Goal: Transaction & Acquisition: Purchase product/service

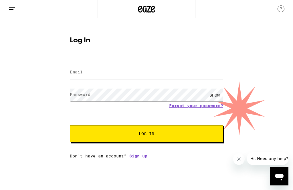
type input "[EMAIL_ADDRESS][DOMAIN_NAME]"
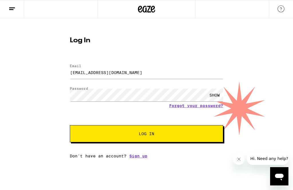
click at [147, 135] on button "Log In" at bounding box center [146, 133] width 153 height 17
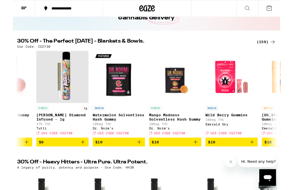
scroll to position [0, 1835]
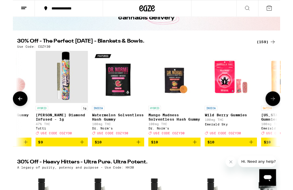
click at [118, 130] on p "Watermelon Solventless Hash Gummy" at bounding box center [115, 128] width 57 height 9
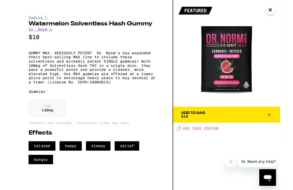
click at [281, 125] on icon at bounding box center [281, 126] width 4 height 4
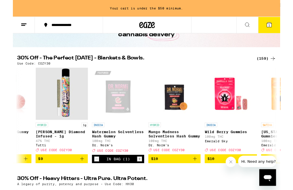
click at [138, 178] on icon "Increment" at bounding box center [138, 174] width 5 height 7
click at [140, 178] on icon "Increment" at bounding box center [138, 174] width 5 height 7
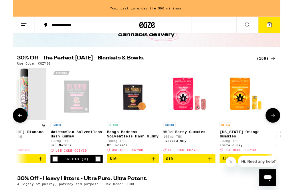
scroll to position [0, 1881]
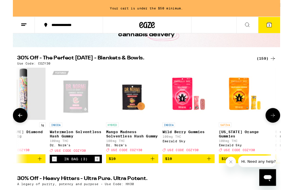
click at [154, 176] on icon "Add to bag" at bounding box center [153, 174] width 4 height 4
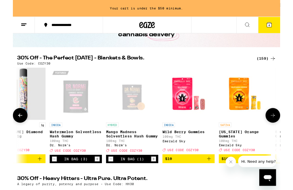
click at [110, 178] on button "Decrement" at bounding box center [108, 175] width 6 height 6
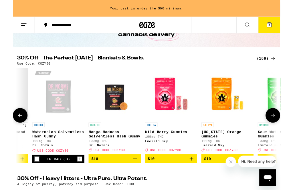
scroll to position [0, 1918]
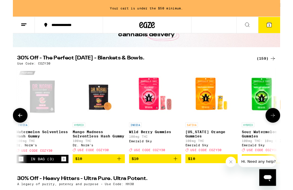
click at [180, 178] on icon "Add to bag" at bounding box center [178, 174] width 7 height 7
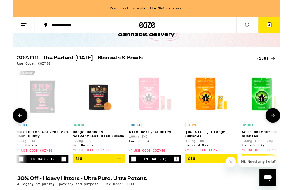
click at [182, 178] on icon "Increment" at bounding box center [179, 174] width 5 height 7
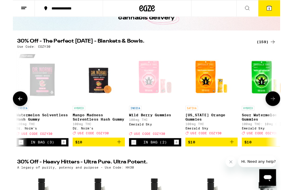
click at [182, 160] on icon "Increment" at bounding box center [179, 156] width 5 height 7
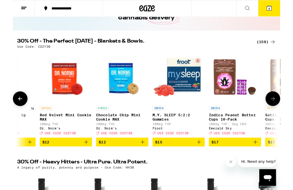
scroll to position [0, 3191]
click at [206, 159] on icon "Add to bag" at bounding box center [203, 156] width 7 height 7
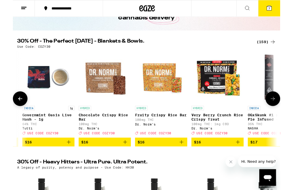
scroll to position [0, 3582]
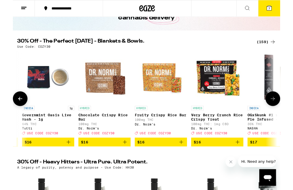
click at [124, 159] on icon "Add to bag" at bounding box center [122, 156] width 7 height 7
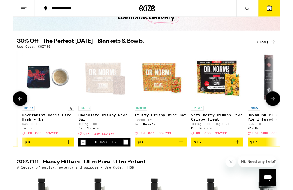
click at [188, 159] on button "$16" at bounding box center [162, 156] width 57 height 10
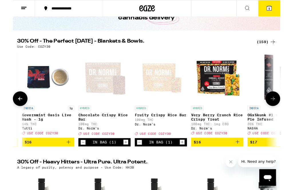
click at [250, 161] on button "$16" at bounding box center [224, 156] width 57 height 10
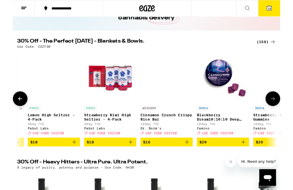
scroll to position [0, 3885]
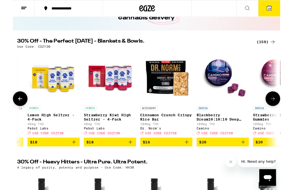
click at [191, 159] on icon "Add to bag" at bounding box center [190, 156] width 7 height 7
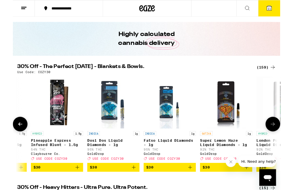
scroll to position [0, 6108]
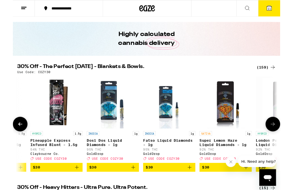
click at [192, 187] on icon "Add to bag" at bounding box center [193, 183] width 7 height 7
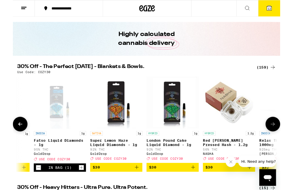
scroll to position [0, 6229]
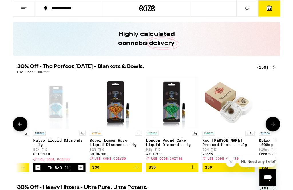
click at [198, 187] on icon "Add to bag" at bounding box center [197, 183] width 7 height 7
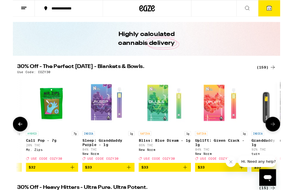
scroll to position [0, 6547]
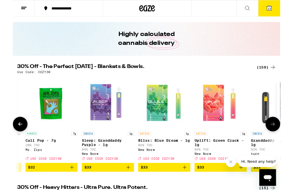
click at [127, 187] on icon "Add to bag" at bounding box center [126, 183] width 7 height 7
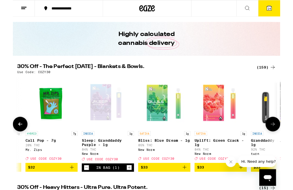
click at [189, 187] on icon "Add to bag" at bounding box center [188, 183] width 7 height 7
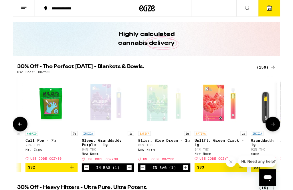
click at [251, 187] on icon "Add to bag" at bounding box center [250, 183] width 7 height 7
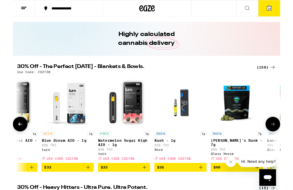
click at [283, 5] on icon at bounding box center [281, 8] width 7 height 7
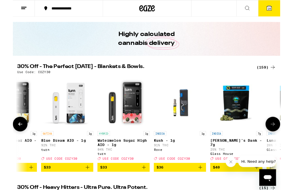
scroll to position [0, 6901]
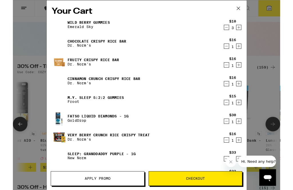
click at [248, 9] on icon at bounding box center [247, 8] width 3 height 3
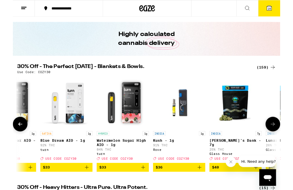
click at [285, 10] on button "16" at bounding box center [281, 9] width 24 height 18
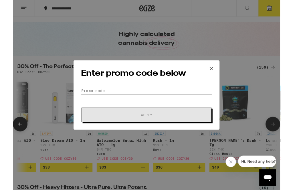
click at [109, 104] on input "Promo Code" at bounding box center [147, 99] width 144 height 9
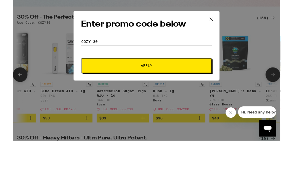
click at [191, 118] on button "Apply" at bounding box center [146, 126] width 143 height 16
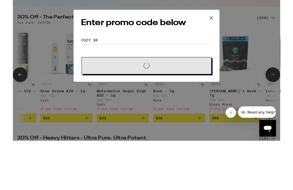
scroll to position [67, 0]
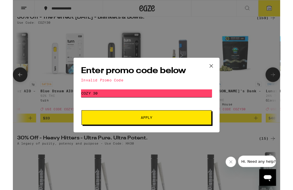
click at [121, 103] on input "COZY 30" at bounding box center [147, 102] width 144 height 9
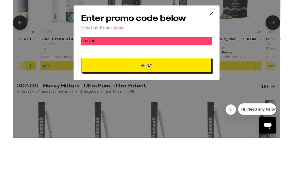
type input "COZy30"
click at [180, 127] on span "Apply" at bounding box center [146, 129] width 103 height 4
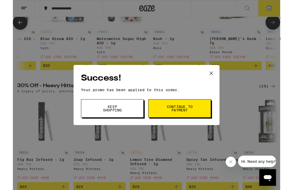
click at [123, 118] on span "Keep Shopping" at bounding box center [108, 119] width 29 height 8
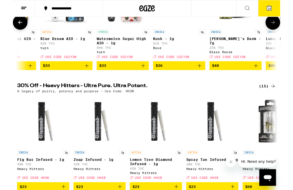
click at [284, 7] on icon at bounding box center [281, 8] width 5 height 5
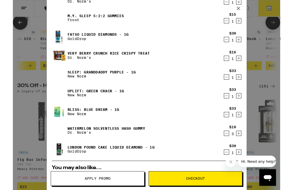
scroll to position [92, 0]
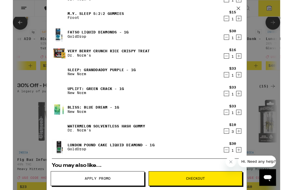
click at [234, 146] on icon "Decrement" at bounding box center [234, 144] width 5 height 7
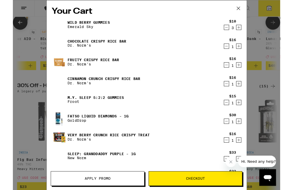
scroll to position [0, 0]
click at [236, 30] on icon "Decrement" at bounding box center [234, 30] width 5 height 7
click at [235, 30] on icon "Decrement" at bounding box center [234, 30] width 3 height 0
click at [235, 51] on icon "Decrement" at bounding box center [234, 50] width 5 height 7
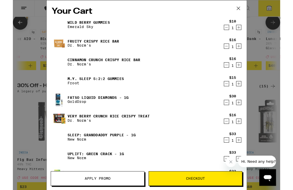
click at [232, 137] on icon "Decrement" at bounding box center [234, 133] width 5 height 7
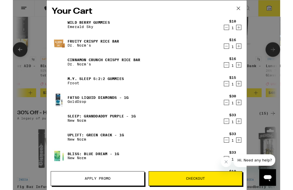
scroll to position [95, 0]
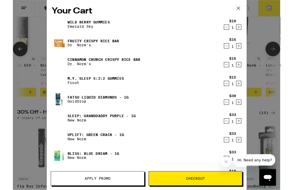
click at [233, 71] on icon "Decrement" at bounding box center [234, 71] width 5 height 7
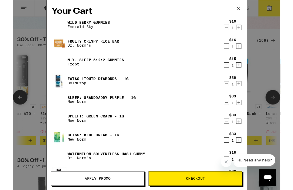
scroll to position [40, 0]
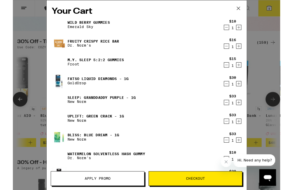
click at [235, 52] on icon "Decrement" at bounding box center [234, 50] width 5 height 7
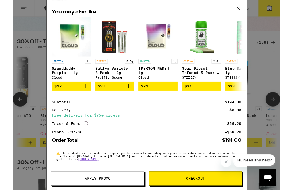
scroll to position [184, 0]
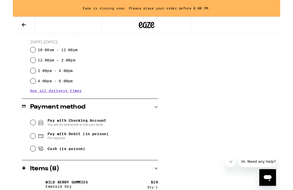
scroll to position [184, 0]
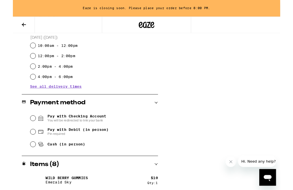
click at [23, 161] on input "Cash (in person)" at bounding box center [22, 159] width 6 height 6
radio input "true"
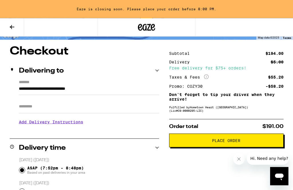
scroll to position [42, 0]
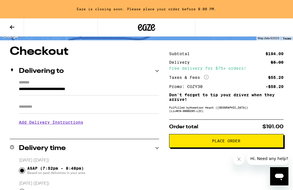
click at [79, 128] on h3 "Add Delivery Instructions" at bounding box center [89, 122] width 140 height 13
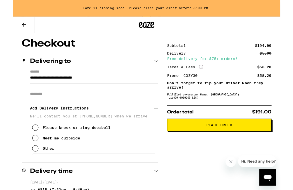
click at [23, 155] on icon at bounding box center [24, 151] width 7 height 7
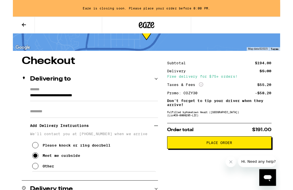
scroll to position [23, 0]
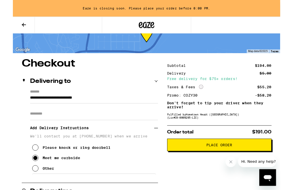
click at [232, 161] on span "Place Order" at bounding box center [226, 159] width 28 height 4
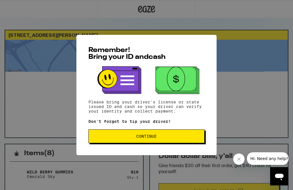
click at [173, 139] on span "Continue" at bounding box center [146, 137] width 107 height 4
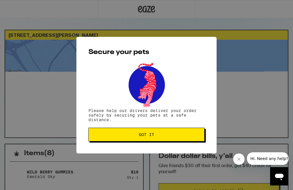
click at [175, 135] on span "Got it" at bounding box center [146, 135] width 107 height 4
